Goal: Task Accomplishment & Management: Manage account settings

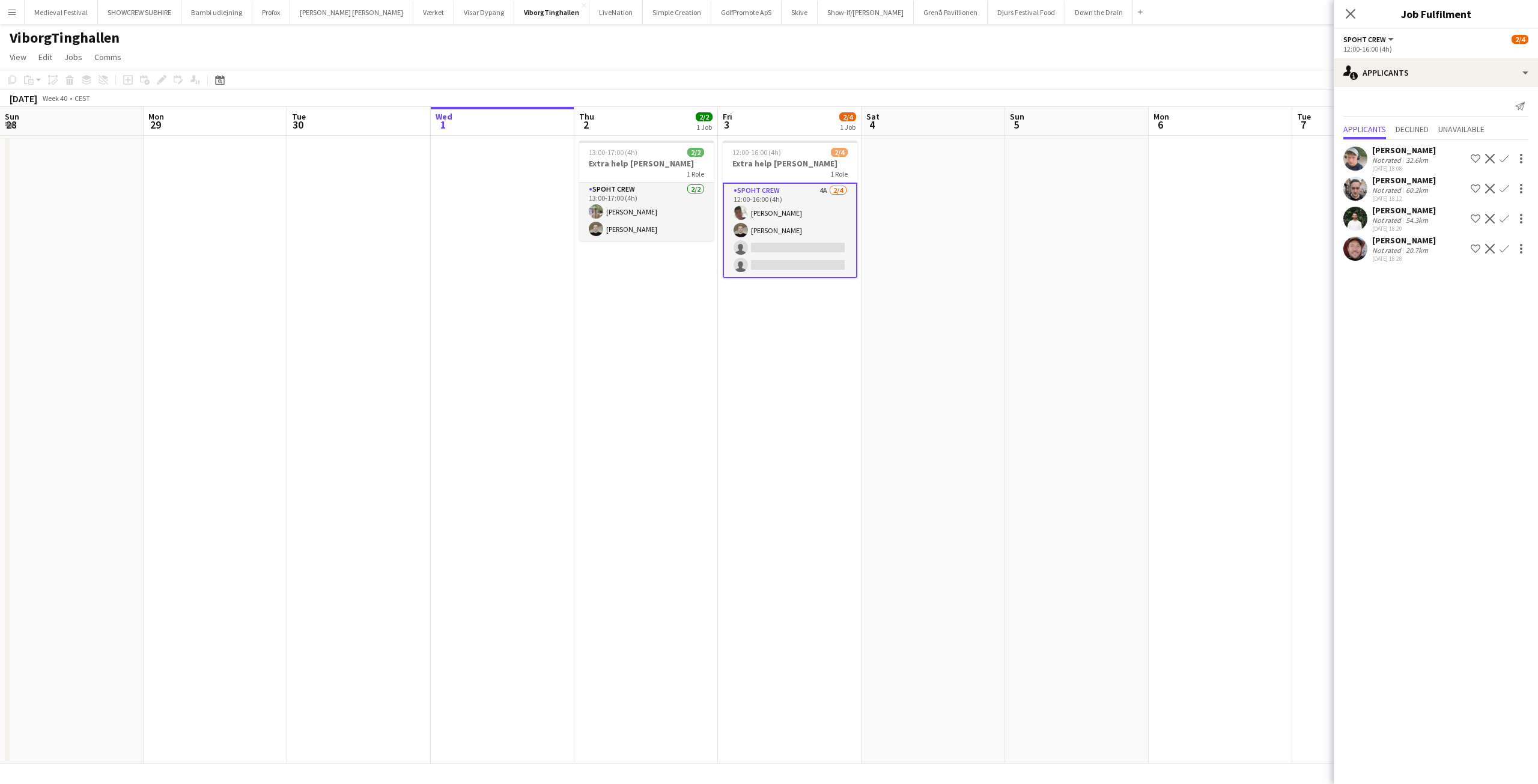
scroll to position [0, 288]
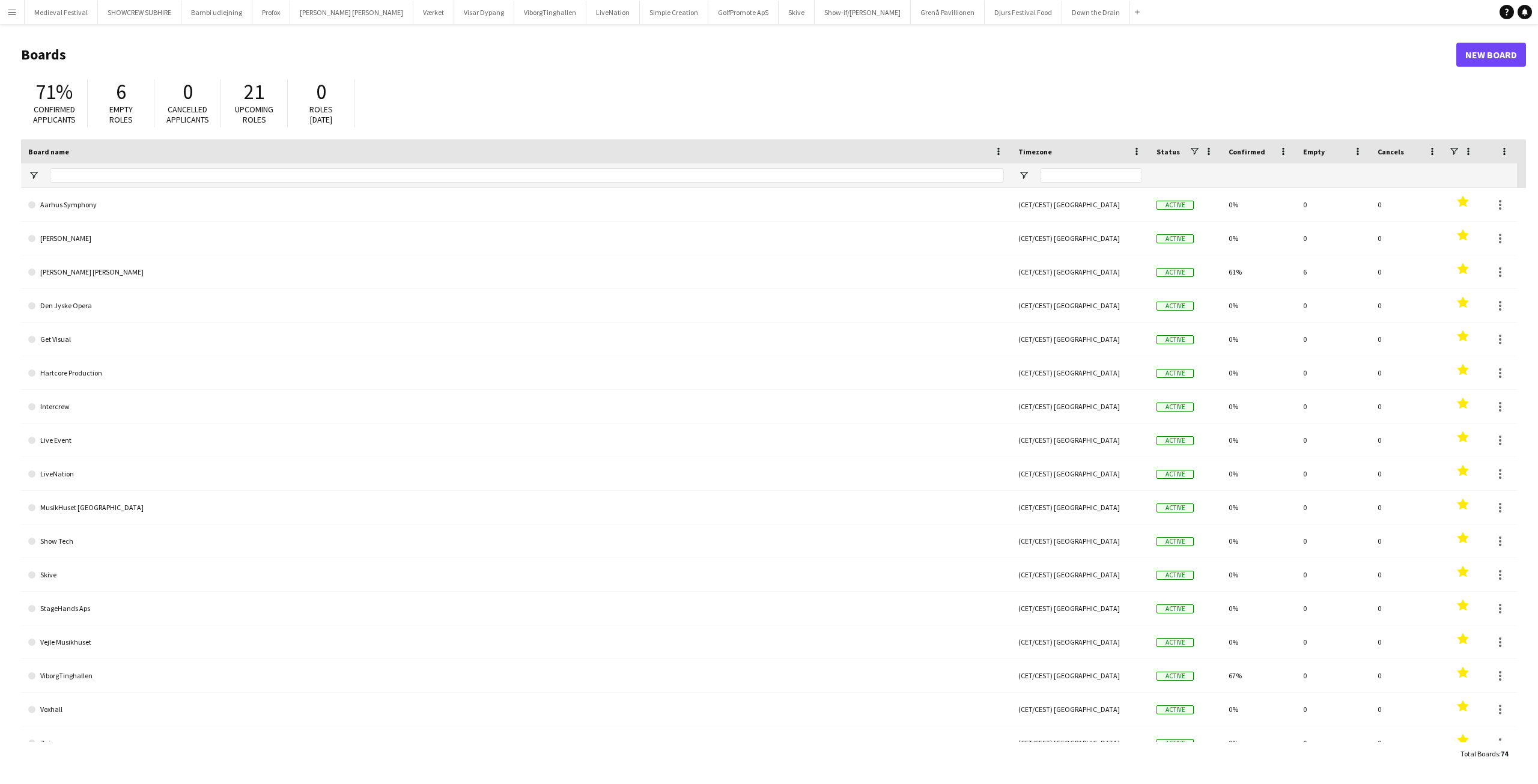
click at [13, 9] on app-icon "Menu" at bounding box center [12, 12] width 9 height 9
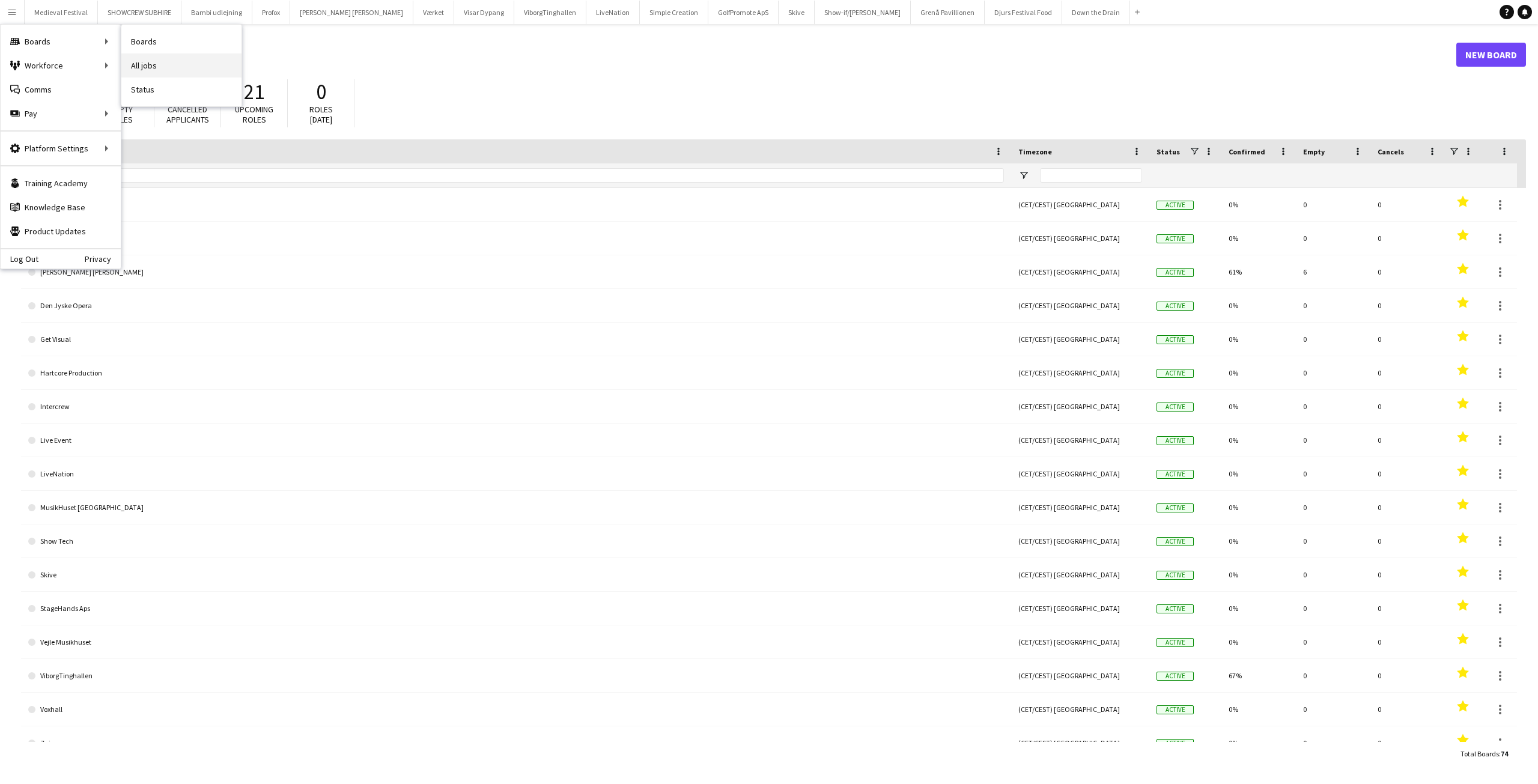
click at [186, 60] on link "All jobs" at bounding box center [181, 65] width 120 height 24
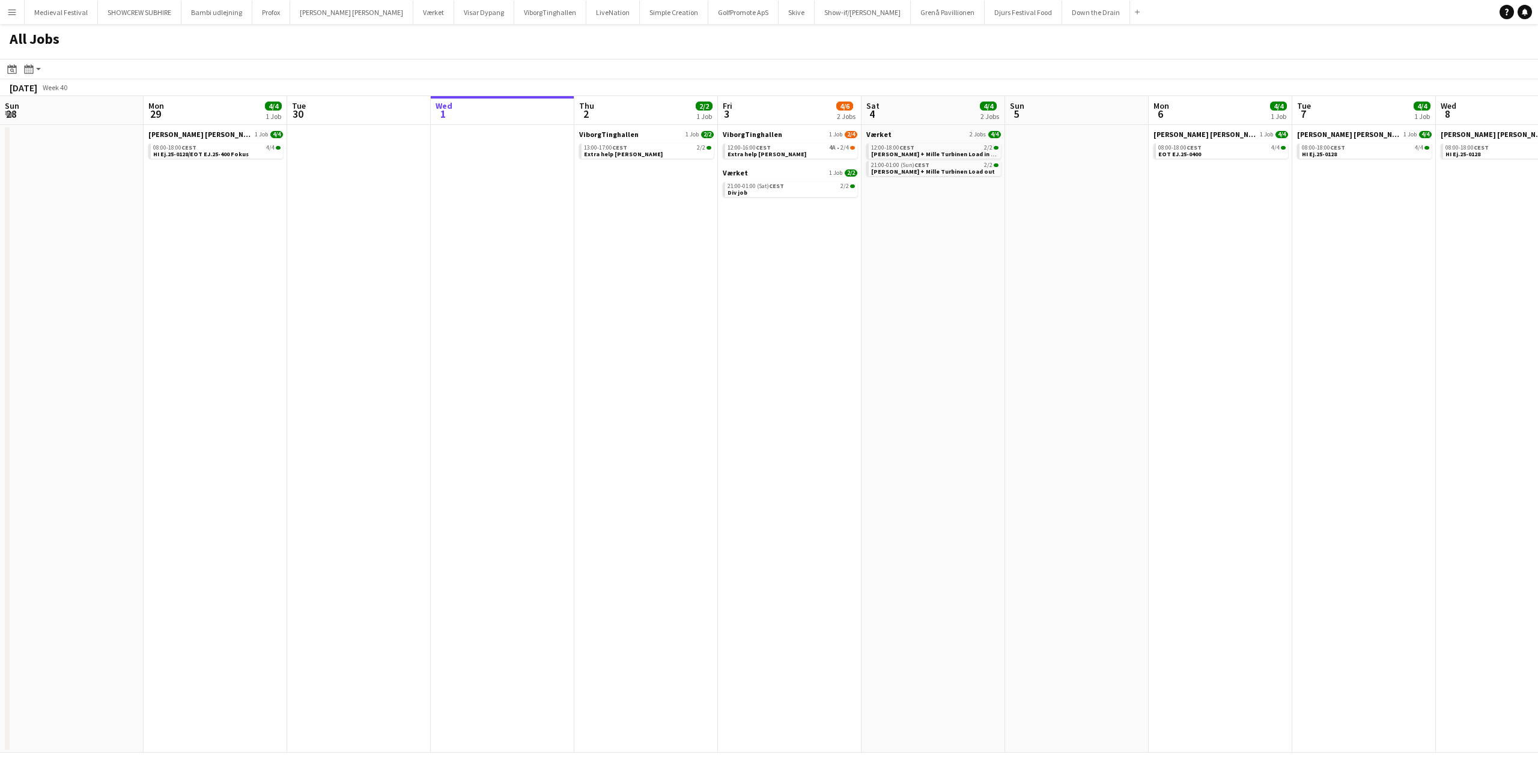
scroll to position [0, 288]
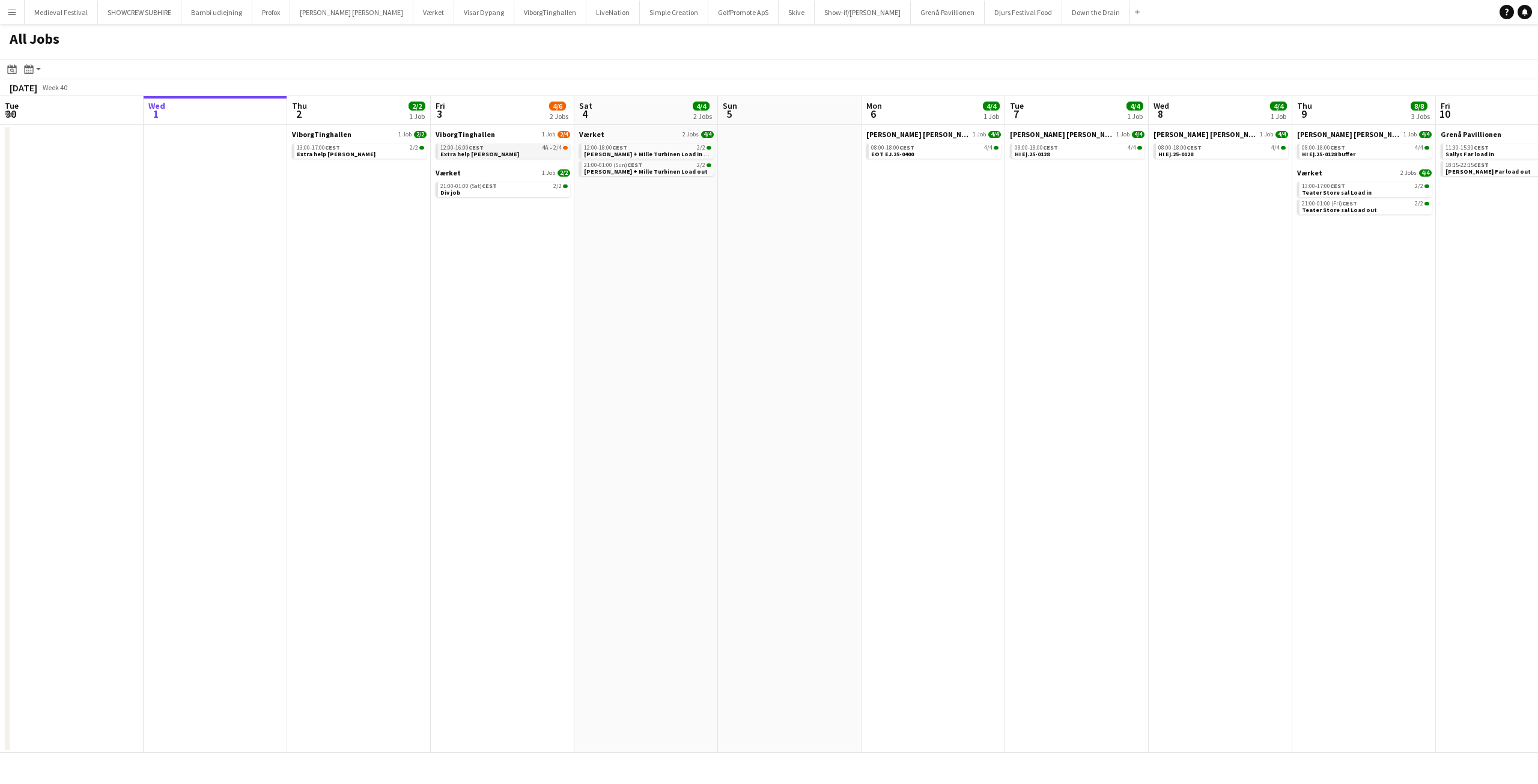
click at [528, 149] on div "12:00-16:00 CEST 4A • 2/4" at bounding box center [504, 147] width 127 height 6
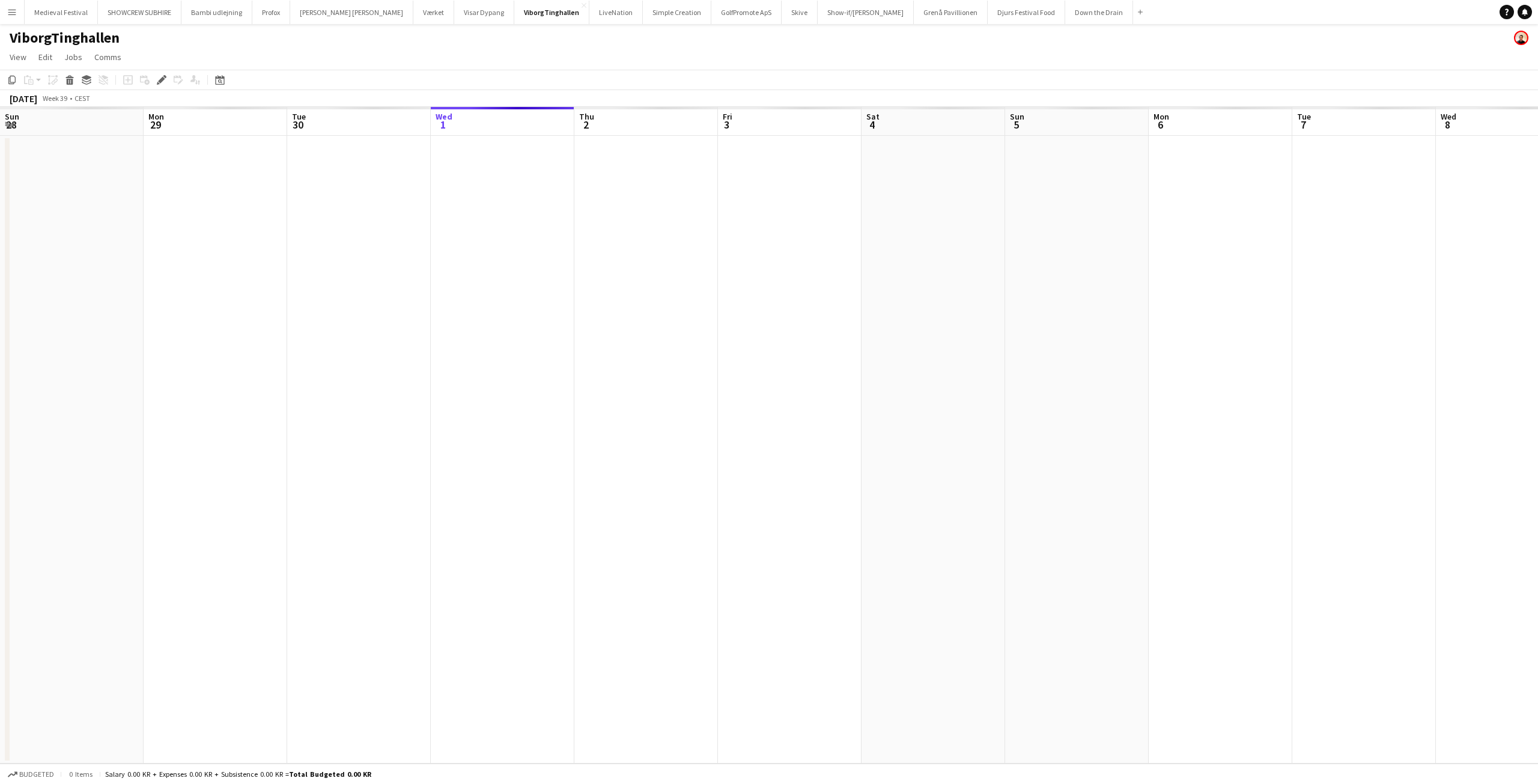
scroll to position [0, 414]
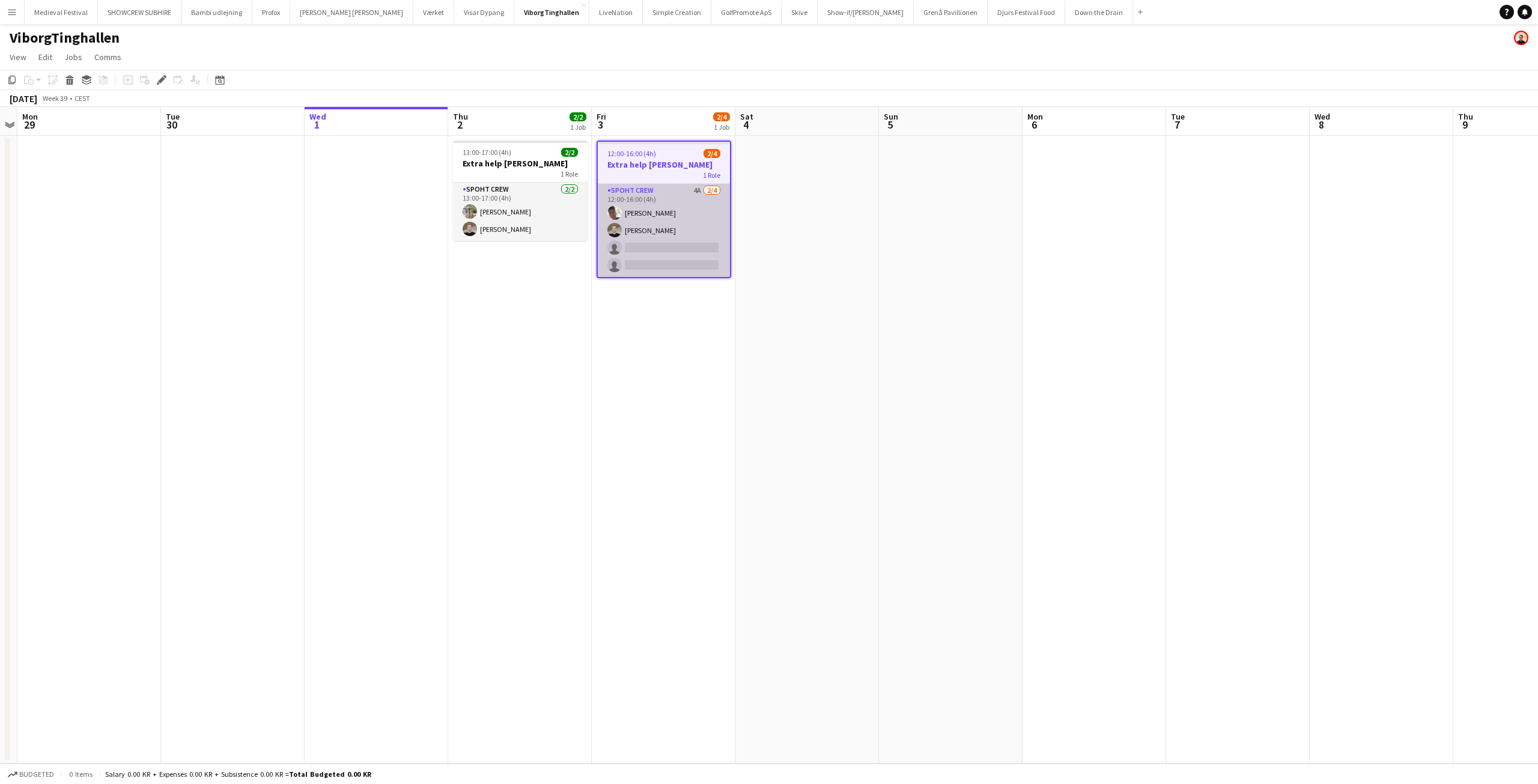
click at [676, 236] on app-card-role "Spoht Crew 4A 2/4 12:00-16:00 (4h) Seep Villadsen Nicolai Schmidt single-neutra…" at bounding box center [664, 231] width 133 height 93
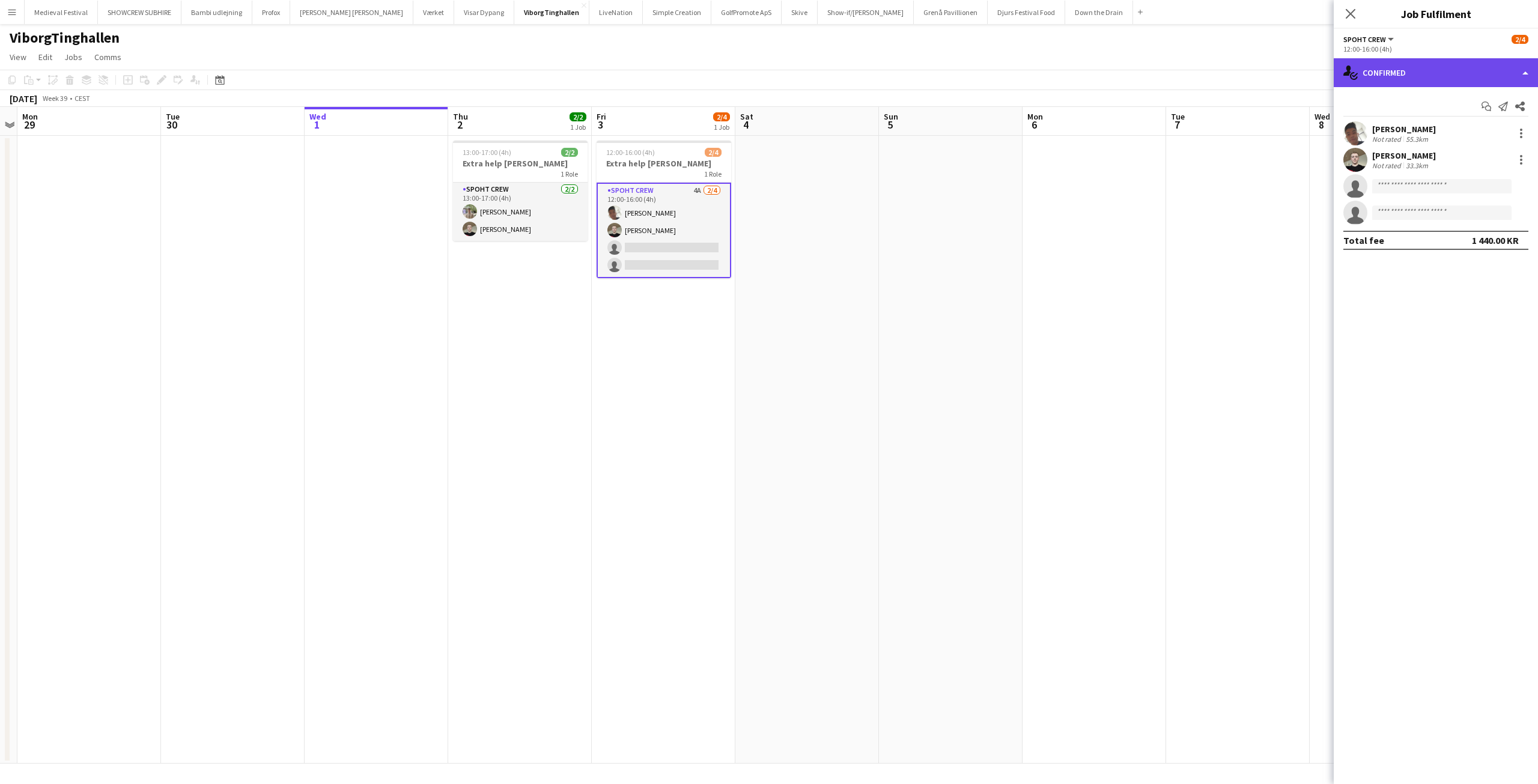
click at [1418, 77] on div "single-neutral-actions-check-2 Confirmed" at bounding box center [1435, 72] width 205 height 29
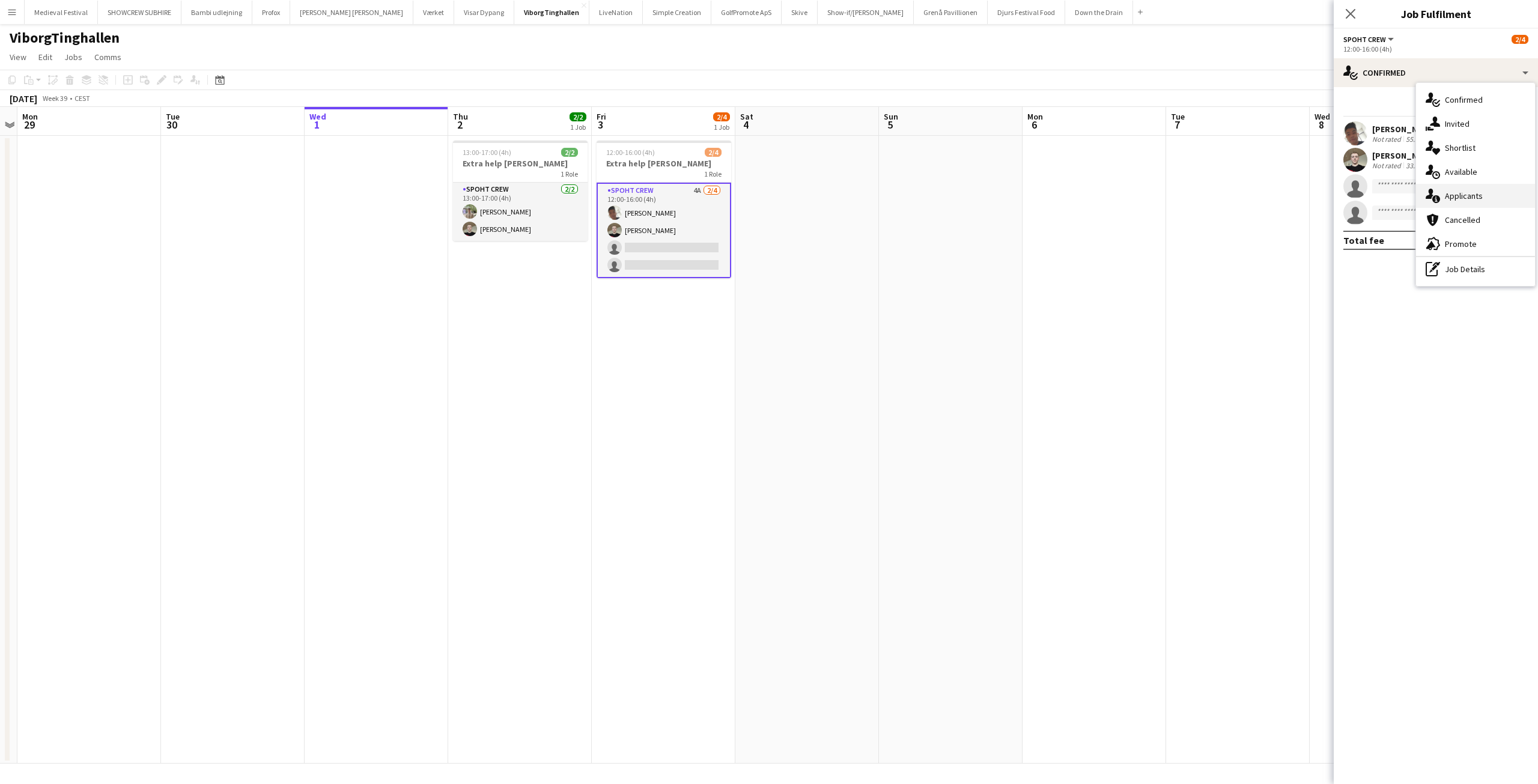
click at [1464, 192] on span "Applicants" at bounding box center [1463, 196] width 38 height 11
